Goal: Task Accomplishment & Management: Manage account settings

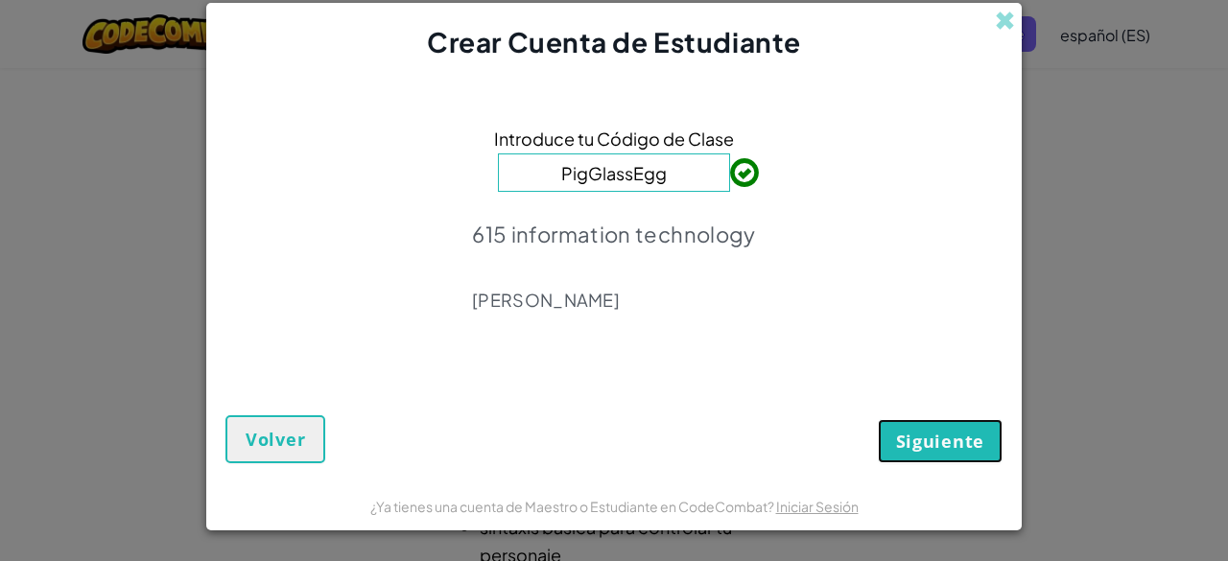
click at [948, 427] on button "Siguiente" at bounding box center [940, 441] width 125 height 44
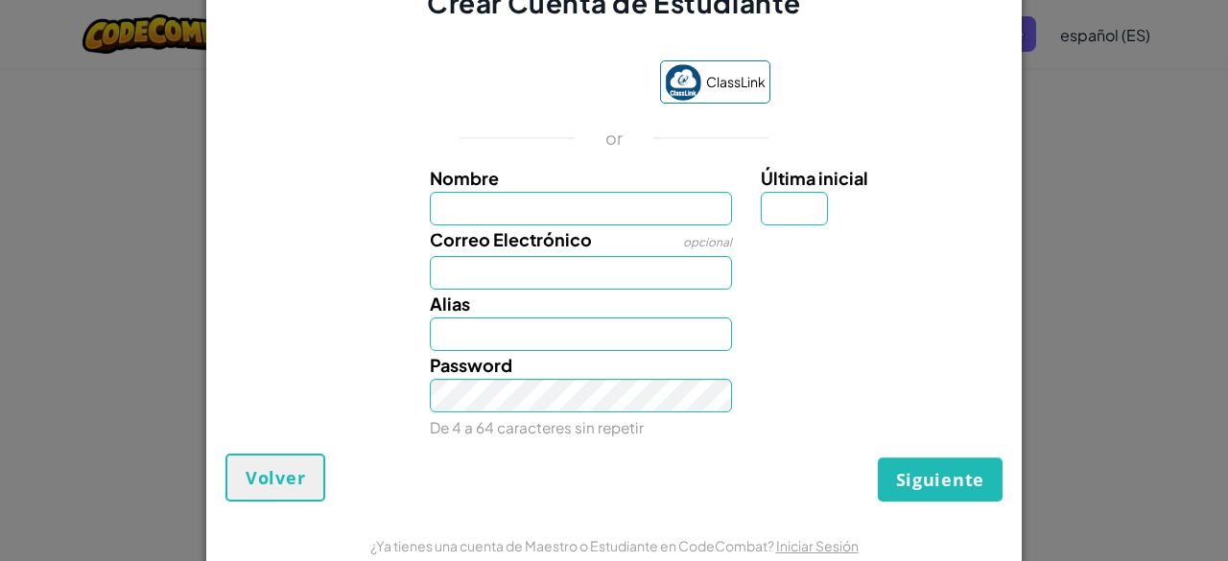
click at [670, 186] on label "Nombre" at bounding box center [581, 178] width 303 height 28
click at [670, 192] on input "Nombre" at bounding box center [581, 209] width 303 height 34
click at [814, 547] on link "Iniciar Sesión" at bounding box center [817, 545] width 83 height 17
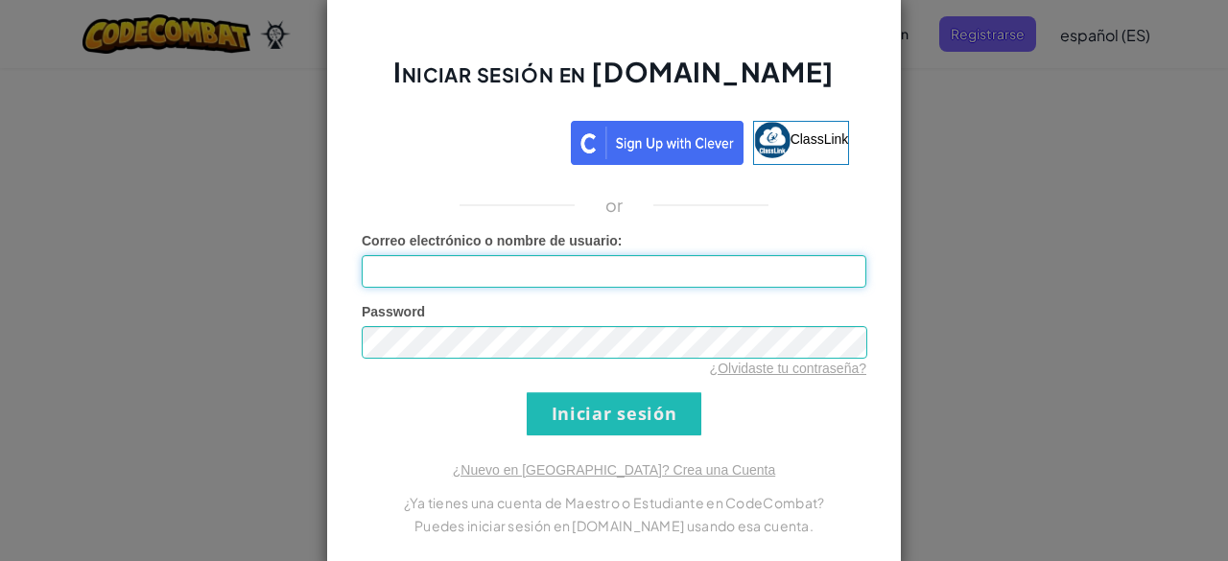
click at [598, 271] on input "Correo electrónico o nombre de usuario :" at bounding box center [614, 271] width 505 height 33
type input "[EMAIL_ADDRESS][DOMAIN_NAME]"
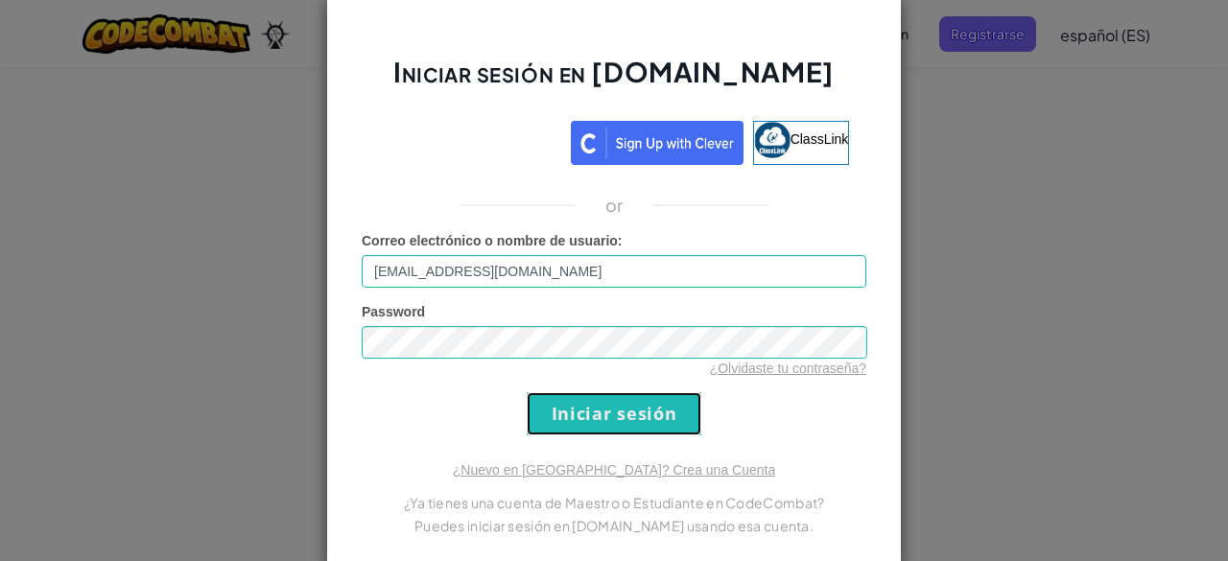
click at [562, 412] on input "Iniciar sesión" at bounding box center [614, 413] width 175 height 43
